Goal: Transaction & Acquisition: Download file/media

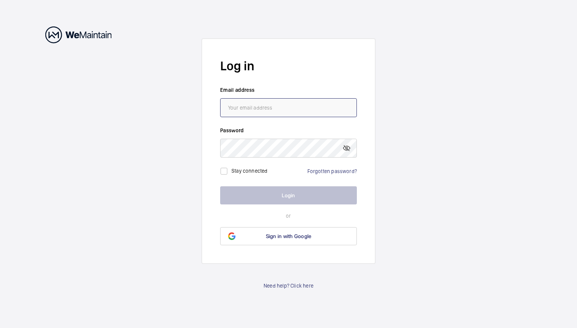
click at [261, 103] on input "email" at bounding box center [288, 107] width 137 height 19
click at [279, 113] on input "email" at bounding box center [288, 107] width 137 height 19
type input "[EMAIL_ADDRESS][DOMAIN_NAME]"
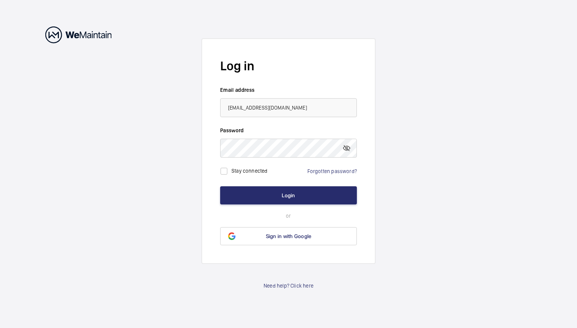
click at [305, 215] on form "Log in Email address [EMAIL_ADDRESS][DOMAIN_NAME] Password Stay connected Forgo…" at bounding box center [289, 151] width 174 height 225
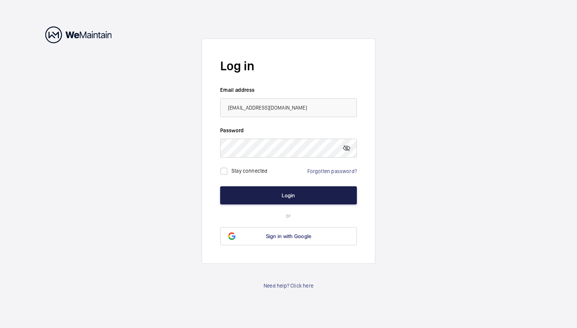
click at [316, 201] on button "Login" at bounding box center [288, 195] width 137 height 18
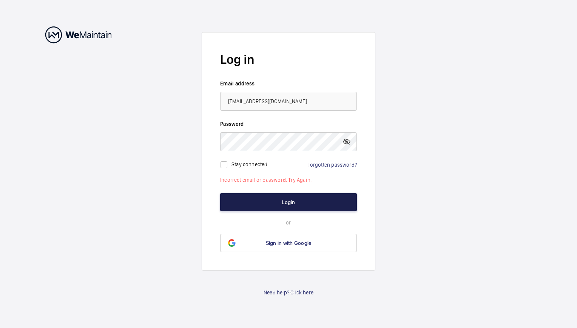
drag, startPoint x: 306, startPoint y: 205, endPoint x: 302, endPoint y: 186, distance: 20.0
click at [306, 205] on button "Login" at bounding box center [288, 202] width 137 height 18
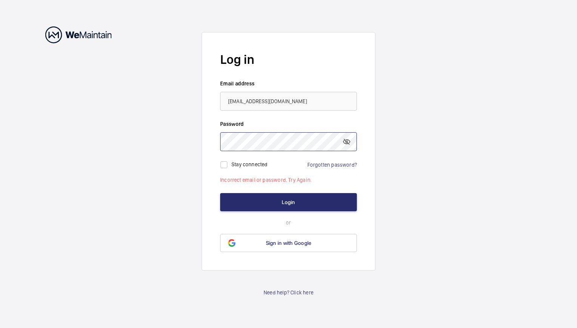
click at [220, 193] on button "Login" at bounding box center [288, 202] width 137 height 18
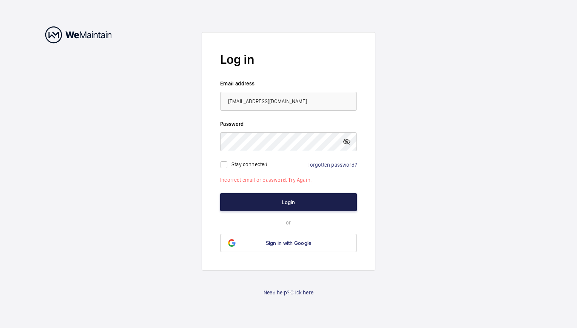
click at [289, 199] on button "Login" at bounding box center [288, 202] width 137 height 18
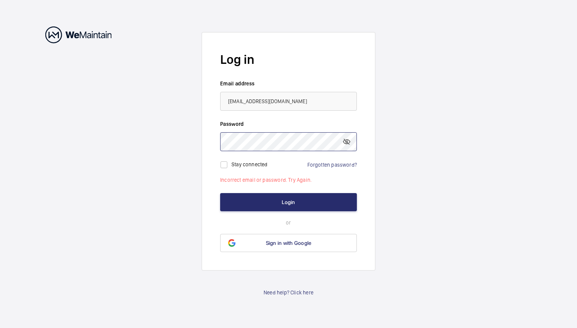
click at [220, 193] on button "Login" at bounding box center [288, 202] width 137 height 18
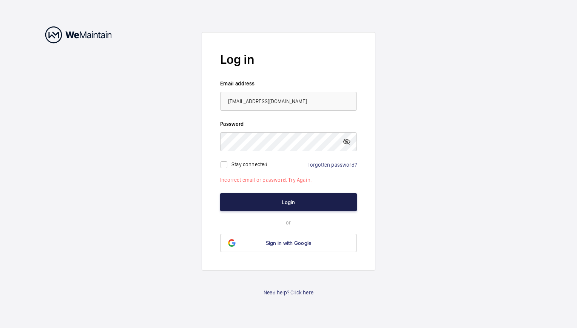
click at [279, 197] on button "Login" at bounding box center [288, 202] width 137 height 18
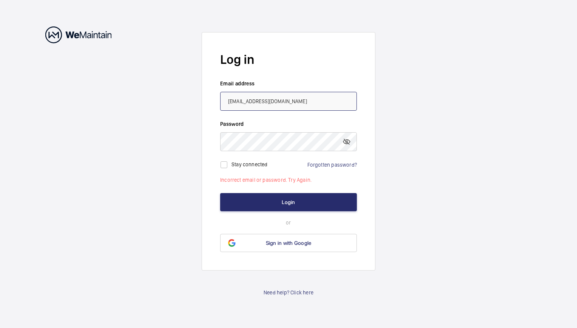
click at [304, 104] on input "[EMAIL_ADDRESS][DOMAIN_NAME]" at bounding box center [288, 101] width 137 height 19
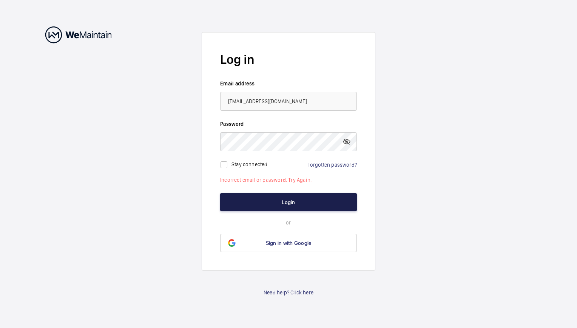
click at [336, 201] on button "Login" at bounding box center [288, 202] width 137 height 18
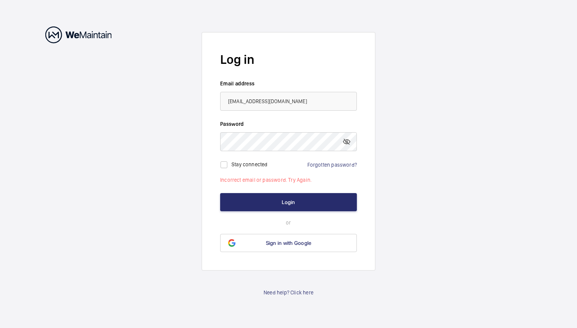
click at [346, 148] on div at bounding box center [288, 141] width 137 height 19
click at [347, 145] on mat-icon at bounding box center [346, 141] width 9 height 9
click at [305, 101] on input "[EMAIL_ADDRESS][DOMAIN_NAME]" at bounding box center [288, 101] width 137 height 19
click at [304, 101] on input "[EMAIL_ADDRESS][DOMAIN_NAME]" at bounding box center [288, 101] width 137 height 19
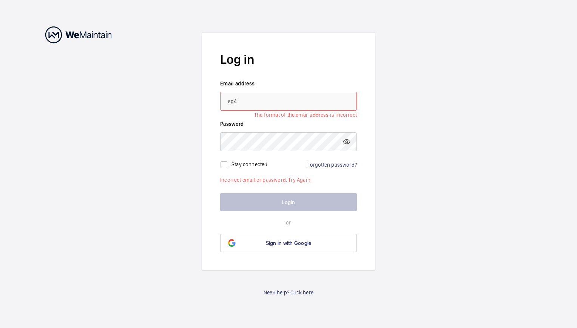
type input "[EMAIL_ADDRESS][DOMAIN_NAME]"
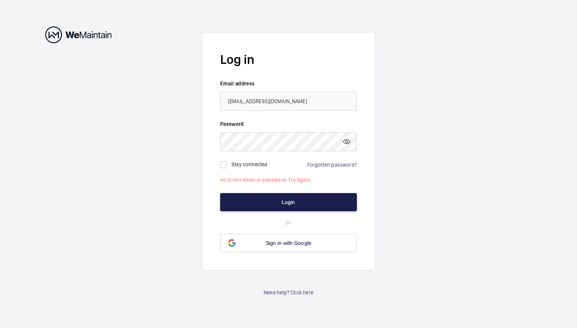
click at [284, 200] on button "Login" at bounding box center [288, 202] width 137 height 18
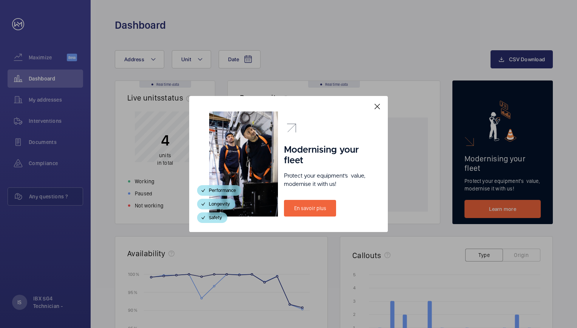
click at [375, 108] on mat-icon at bounding box center [377, 106] width 9 height 9
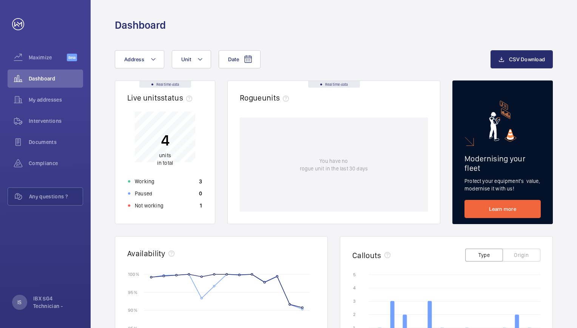
click at [391, 41] on div "Date Address Unit CSV Download Real time data Live units status﻿ 4 units in tot…" at bounding box center [334, 292] width 486 height 521
click at [51, 116] on div "Interventions" at bounding box center [46, 121] width 76 height 18
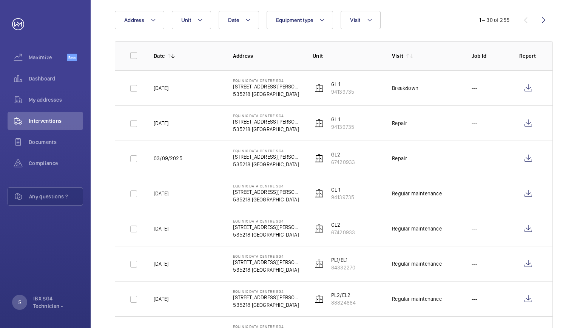
scroll to position [113, 0]
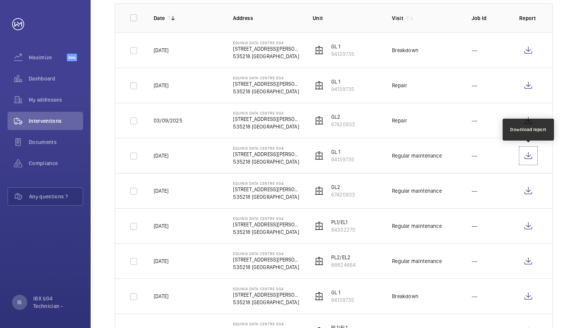
click at [531, 160] on wm-front-icon-button at bounding box center [528, 156] width 18 height 18
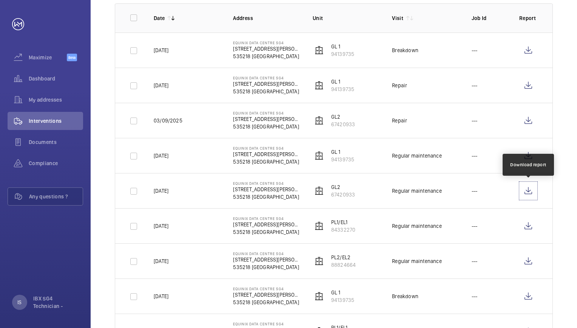
click at [528, 188] on wm-front-icon-button at bounding box center [528, 191] width 18 height 18
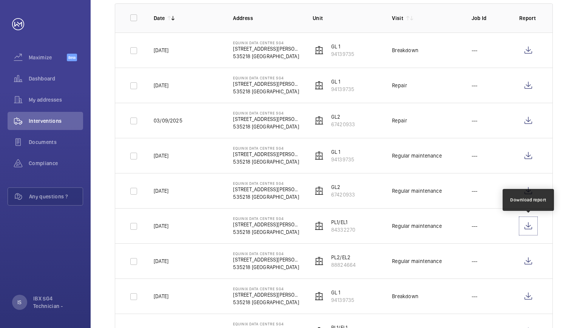
click at [527, 222] on wm-front-icon-button at bounding box center [528, 226] width 18 height 18
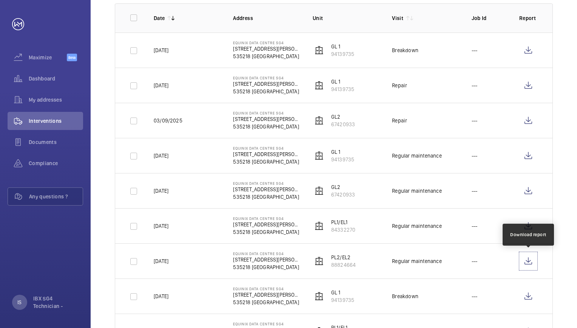
click at [530, 255] on wm-front-icon-button at bounding box center [528, 261] width 18 height 18
